Goal: Task Accomplishment & Management: Complete application form

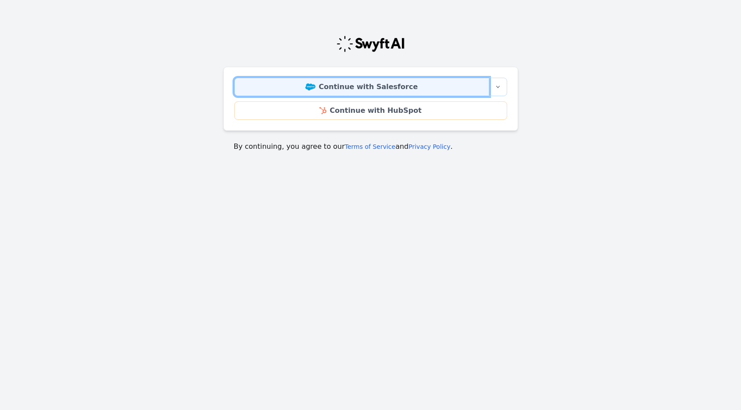
click at [385, 85] on link "Continue with Salesforce" at bounding box center [361, 87] width 255 height 18
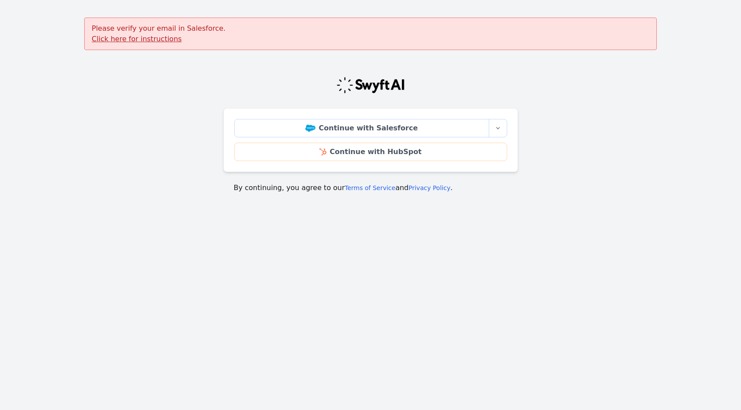
click at [226, 75] on div "Continue with Salesforce More sign-in options Continue with Salesforce Sandbox …" at bounding box center [370, 131] width 295 height 145
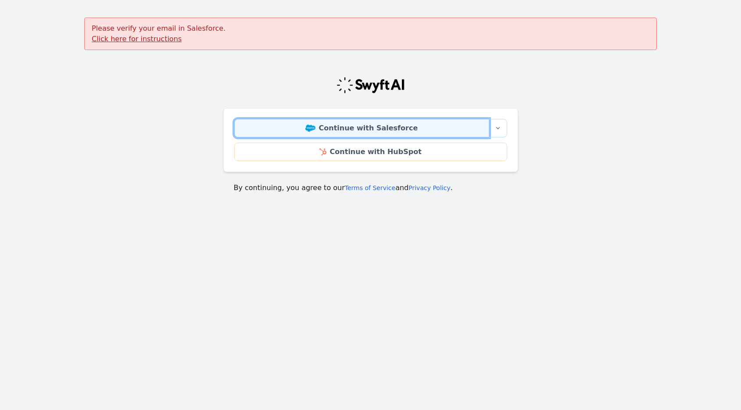
click at [324, 126] on link "Continue with Salesforce" at bounding box center [361, 128] width 255 height 18
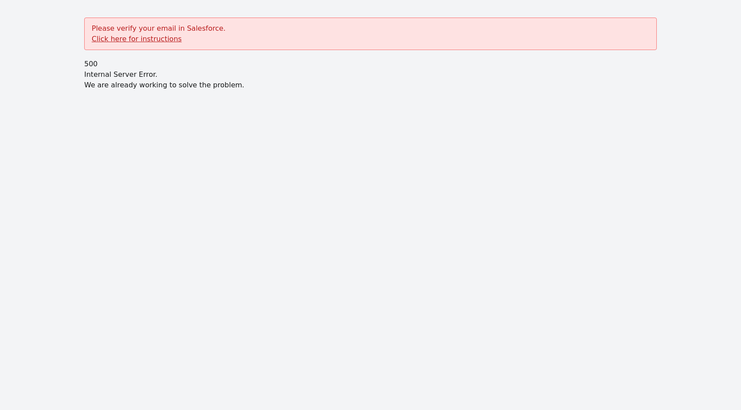
click at [296, 36] on div "Please verify your email in Salesforce. Click here for instructions" at bounding box center [370, 34] width 572 height 32
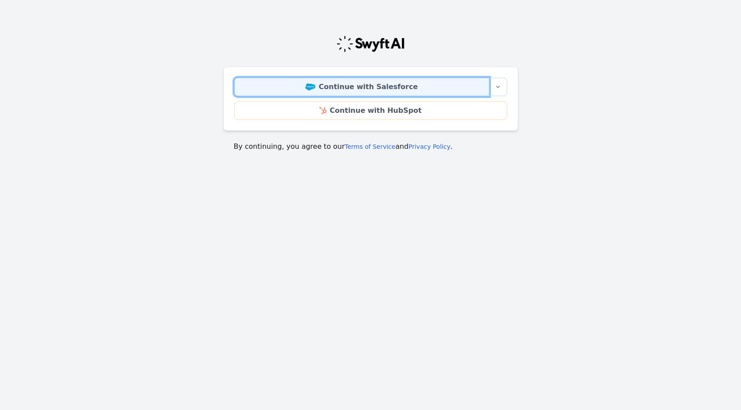
click at [356, 91] on link "Continue with Salesforce" at bounding box center [361, 87] width 255 height 18
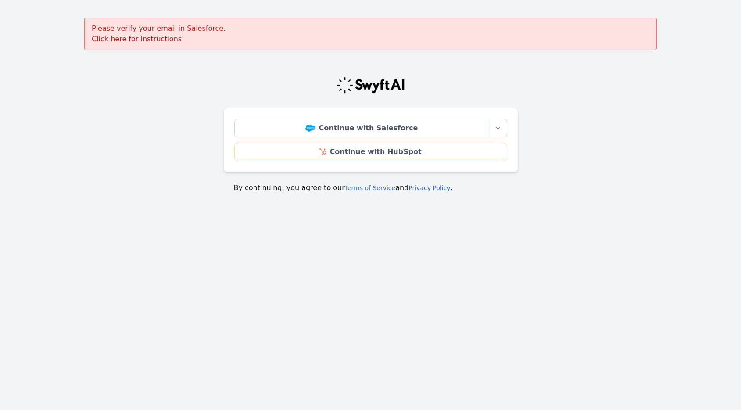
click at [117, 22] on div "Please verify your email in Salesforce. Click here for instructions" at bounding box center [370, 34] width 572 height 32
click at [119, 44] on div "Please verify your email in Salesforce. Click here for instructions" at bounding box center [370, 34] width 572 height 32
click at [122, 34] on div "Please verify your email in Salesforce. Click here for instructions" at bounding box center [370, 34] width 572 height 32
click at [149, 39] on u "Click here for instructions" at bounding box center [137, 39] width 90 height 8
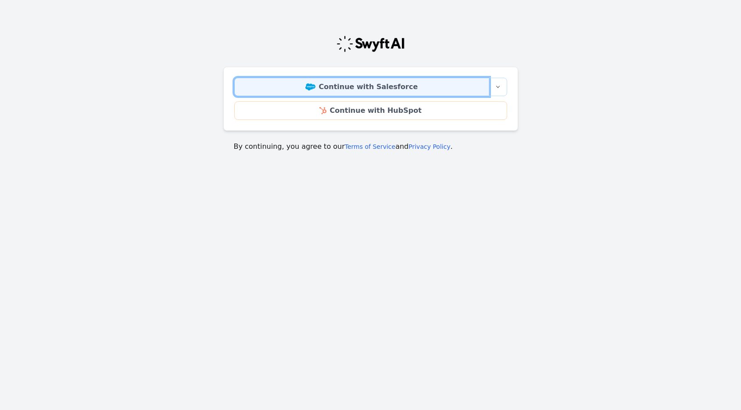
click at [412, 84] on link "Continue with Salesforce" at bounding box center [361, 87] width 255 height 18
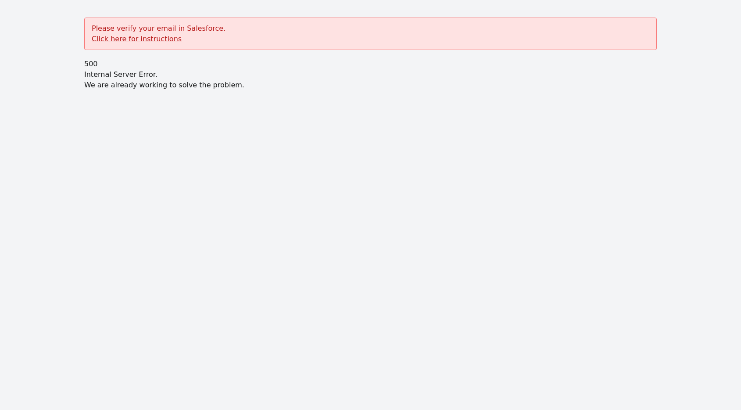
click at [181, 80] on p "We are already working to solve the problem." at bounding box center [370, 85] width 572 height 11
click at [220, 89] on p "We are already working to solve the problem." at bounding box center [370, 85] width 572 height 11
click at [121, 32] on div "Please verify your email in Salesforce. Click here for instructions" at bounding box center [370, 34] width 572 height 32
click at [125, 40] on u "Click here for instructions" at bounding box center [137, 39] width 90 height 8
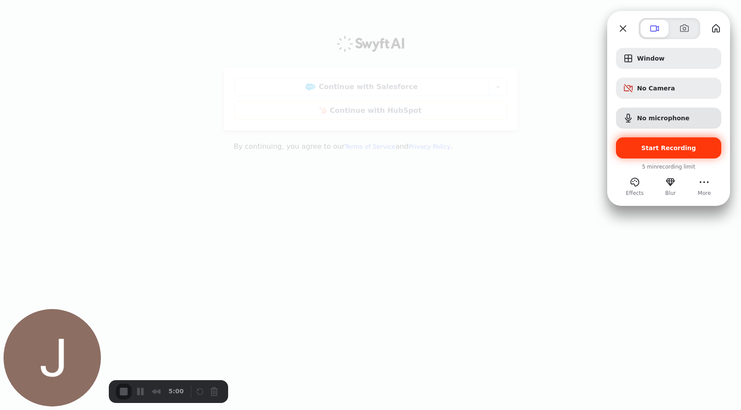
click at [687, 152] on div "Start Recording" at bounding box center [668, 147] width 105 height 21
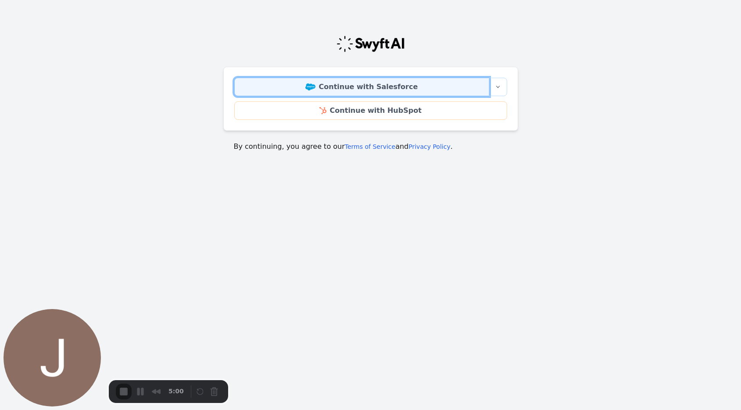
click at [394, 87] on link "Continue with Salesforce" at bounding box center [361, 87] width 255 height 18
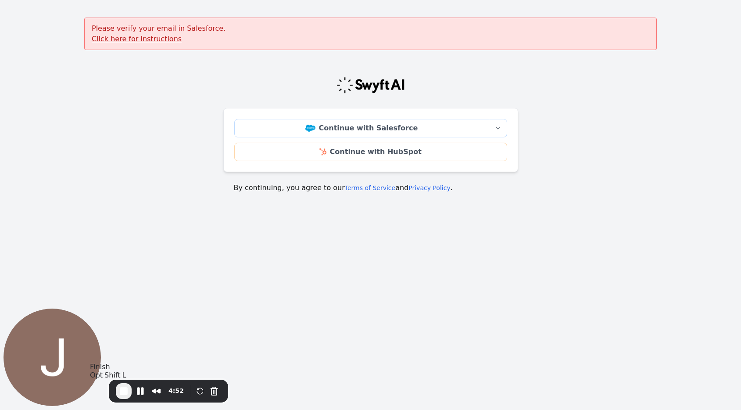
click at [121, 394] on span "End Recording" at bounding box center [123, 391] width 11 height 11
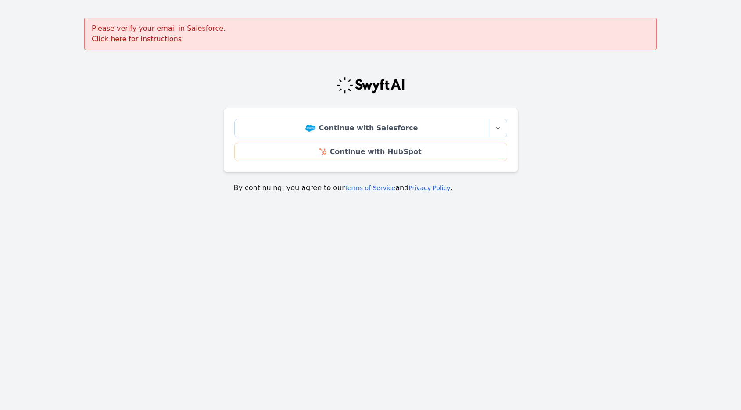
drag, startPoint x: 102, startPoint y: 99, endPoint x: 60, endPoint y: 30, distance: 80.6
click at [102, 99] on main "Please verify your email in Salesforce. Click here for instructions Continue wi…" at bounding box center [370, 111] width 741 height 186
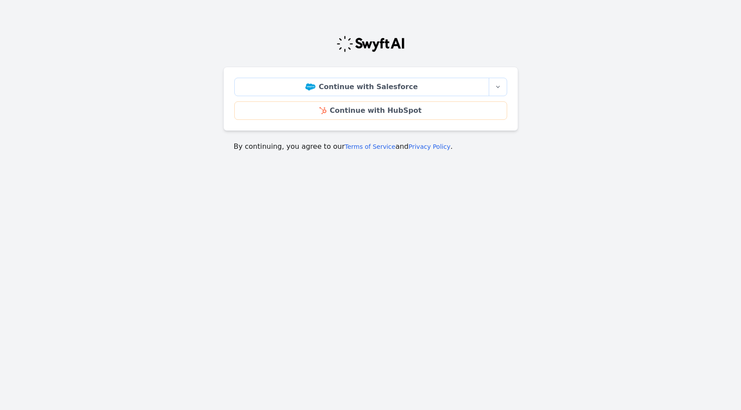
click at [331, 56] on div "Continue with Salesforce More sign-in options Continue with Salesforce Sandbox …" at bounding box center [370, 90] width 295 height 145
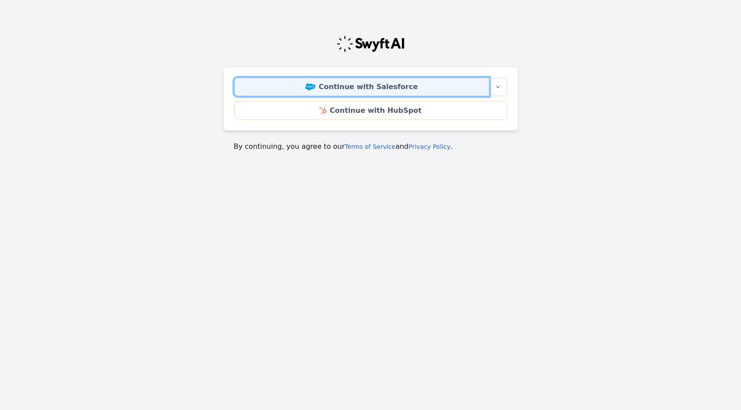
click at [433, 88] on link "Continue with Salesforce" at bounding box center [361, 87] width 255 height 18
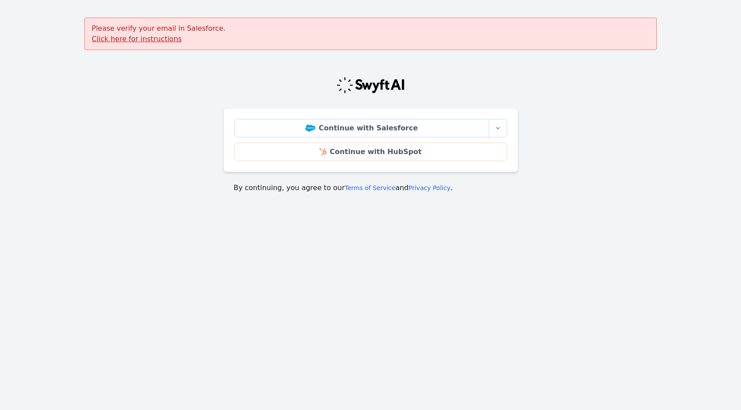
click at [127, 39] on u "Click here for instructions" at bounding box center [137, 39] width 90 height 8
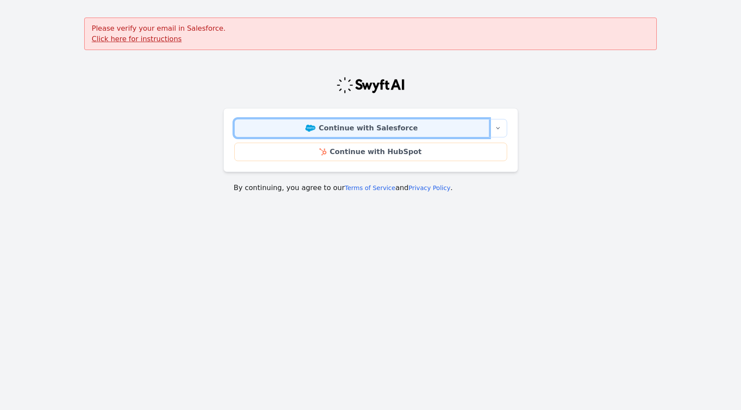
click at [379, 125] on link "Continue with Salesforce" at bounding box center [361, 128] width 255 height 18
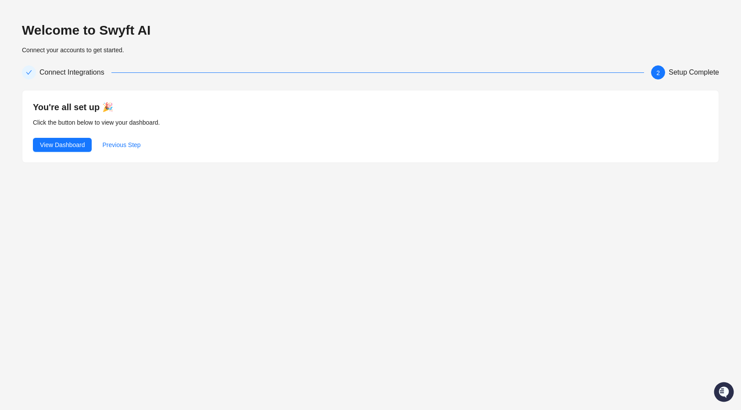
click at [352, 234] on div "Welcome to Swyft AI Connect your accounts to get started. Connect Integrations …" at bounding box center [370, 205] width 741 height 410
click at [107, 72] on div "Connect Integrations" at bounding box center [75, 72] width 72 height 14
click at [158, 79] on div "Connect Integrations" at bounding box center [333, 72] width 622 height 14
